Goal: Task Accomplishment & Management: Manage account settings

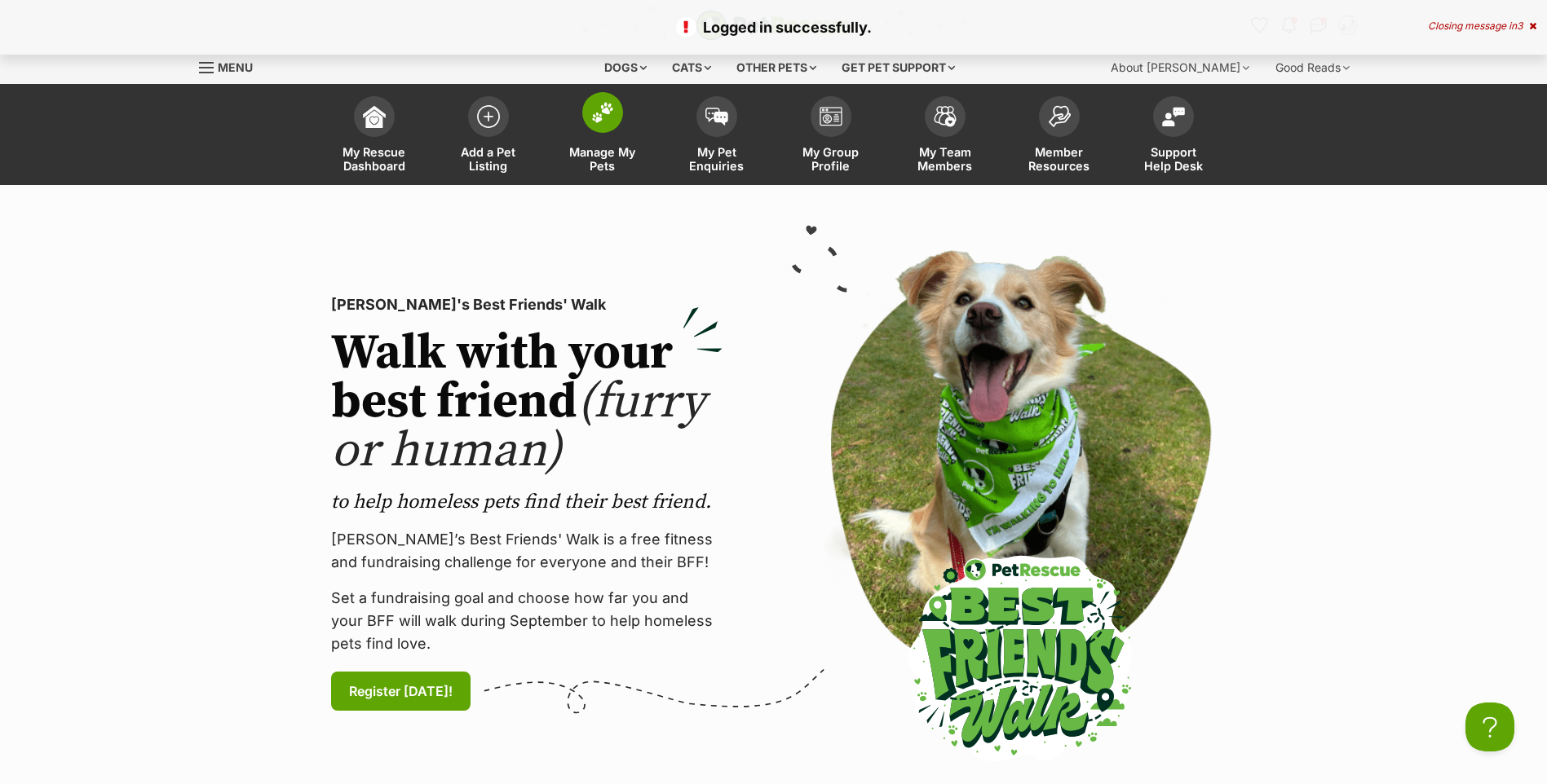
click at [596, 108] on img at bounding box center [602, 113] width 23 height 21
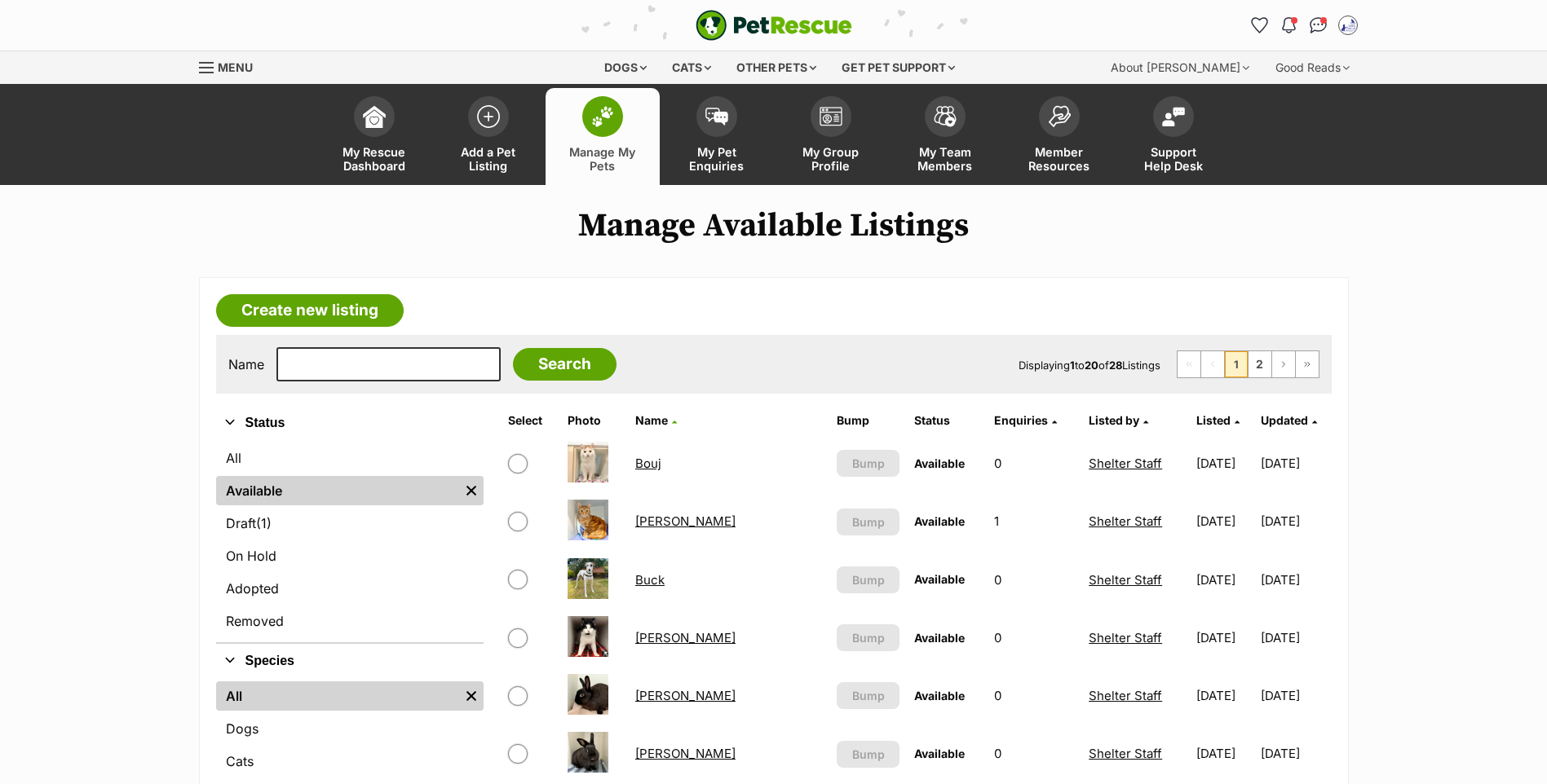
click at [657, 587] on link "Buck" at bounding box center [650, 580] width 30 height 16
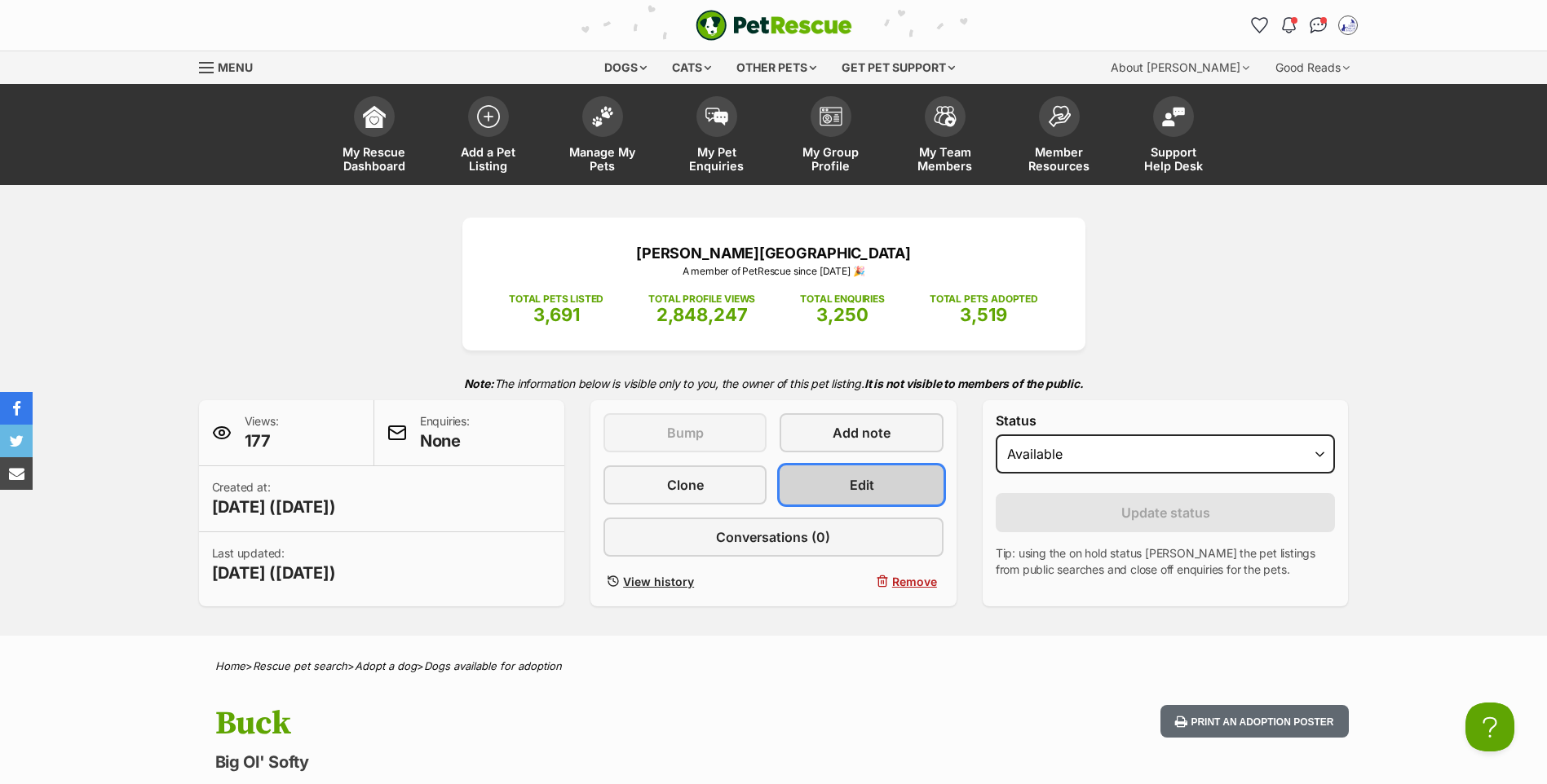
click at [840, 500] on link "Edit" at bounding box center [861, 485] width 163 height 39
